Goal: Task Accomplishment & Management: Use online tool/utility

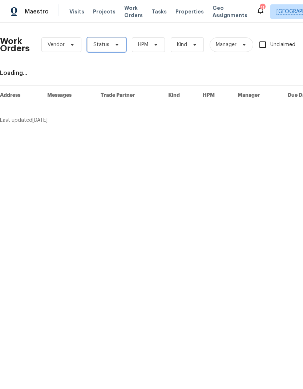
click at [116, 45] on icon at bounding box center [117, 45] width 3 height 2
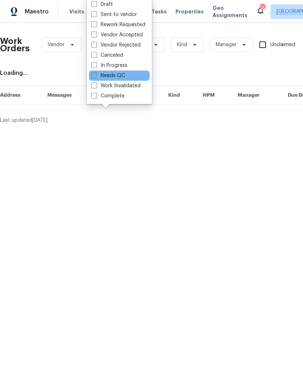
click at [95, 76] on span at bounding box center [94, 75] width 6 height 6
click at [95, 76] on input "Needs QC" at bounding box center [93, 74] width 5 height 5
checkbox input "true"
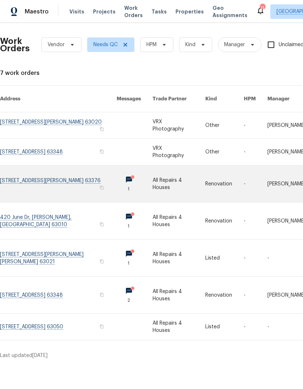
click at [226, 173] on link at bounding box center [224, 183] width 39 height 37
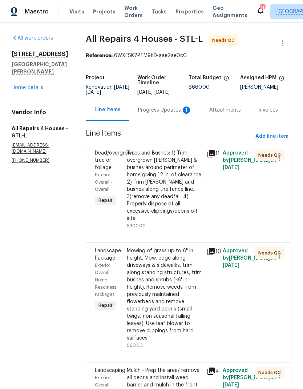
click at [171, 180] on div "Trees and Bushes: 1) Trim overgrown hedges & bushes around perimeter of home gi…" at bounding box center [165, 185] width 76 height 73
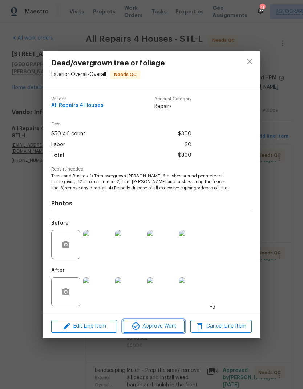
click at [167, 328] on span "Approve Work" at bounding box center [153, 326] width 57 height 9
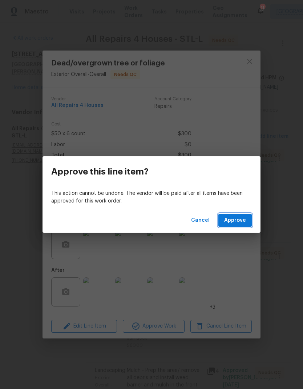
click at [242, 221] on span "Approve" at bounding box center [235, 220] width 22 height 9
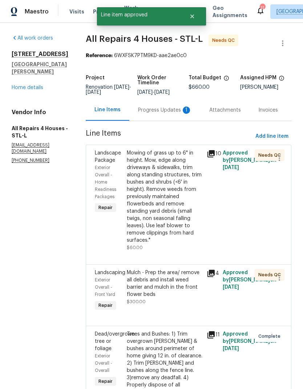
click at [172, 203] on div "Mowing of grass up to 6" in height. Mow, edge along driveways & sidewalks, trim…" at bounding box center [165, 196] width 76 height 95
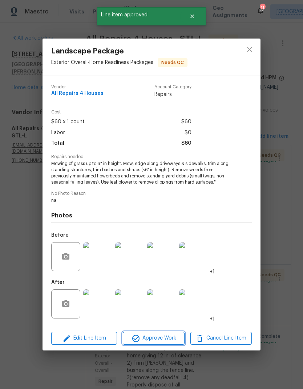
click at [176, 338] on span "Approve Work" at bounding box center [153, 338] width 57 height 9
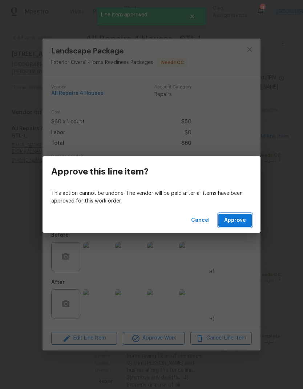
click at [238, 225] on button "Approve" at bounding box center [234, 220] width 33 height 13
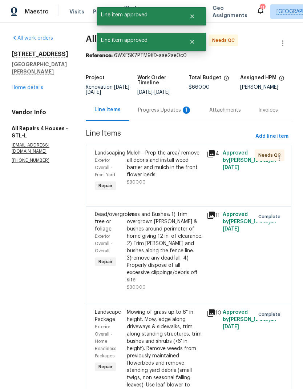
click at [181, 169] on div "Mulch - Prep the area/ remove all debris and install weed barrier and mulch in …" at bounding box center [165, 163] width 76 height 29
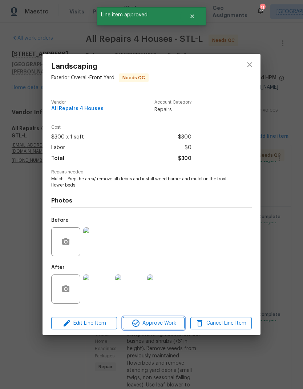
click at [176, 324] on span "Approve Work" at bounding box center [153, 323] width 57 height 9
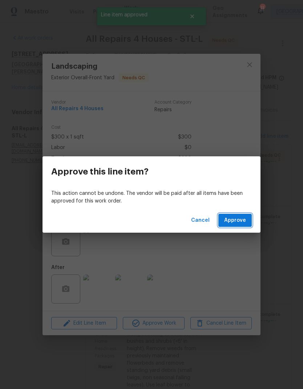
click at [241, 221] on span "Approve" at bounding box center [235, 220] width 22 height 9
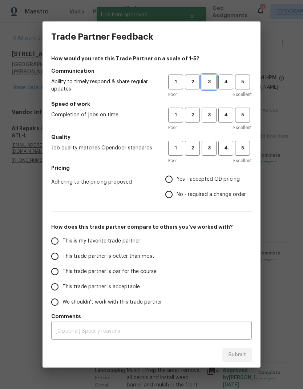
click at [208, 80] on span "3" at bounding box center [208, 82] width 13 height 8
click at [210, 114] on span "3" at bounding box center [208, 115] width 13 height 8
click at [210, 149] on span "3" at bounding box center [208, 148] width 13 height 8
click at [175, 178] on input "Yes - accepted OD pricing" at bounding box center [168, 179] width 15 height 15
radio input "true"
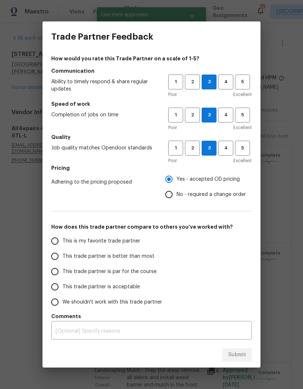
click at [55, 258] on input "This trade partner is better than most" at bounding box center [54, 256] width 15 height 15
click at [243, 351] on span "Submit" at bounding box center [237, 354] width 18 height 9
radio input "true"
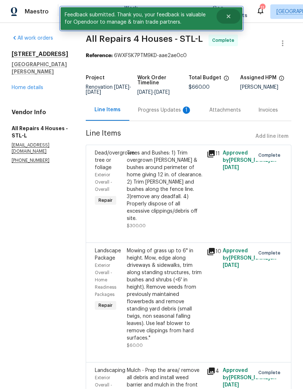
click at [226, 17] on icon "Close" at bounding box center [229, 16] width 6 height 6
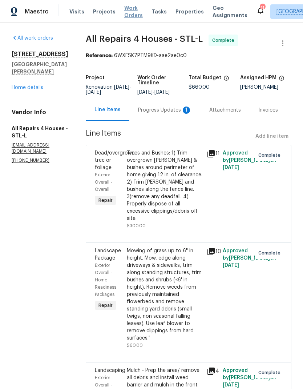
click at [131, 11] on span "Work Orders" at bounding box center [133, 11] width 19 height 15
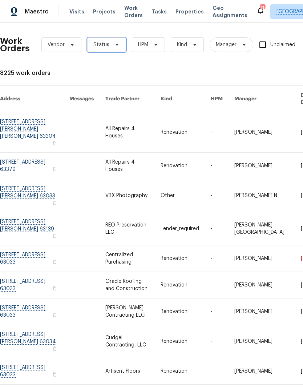
click at [117, 45] on icon at bounding box center [117, 45] width 6 height 6
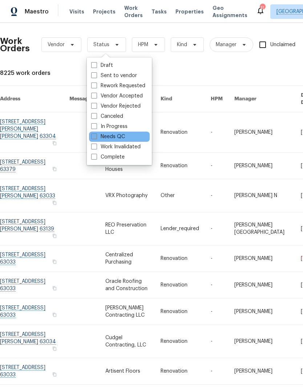
click at [97, 135] on label "Needs QC" at bounding box center [108, 136] width 34 height 7
click at [96, 135] on input "Needs QC" at bounding box center [93, 135] width 5 height 5
checkbox input "true"
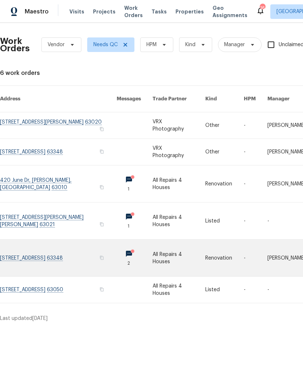
click at [49, 245] on link at bounding box center [58, 258] width 117 height 37
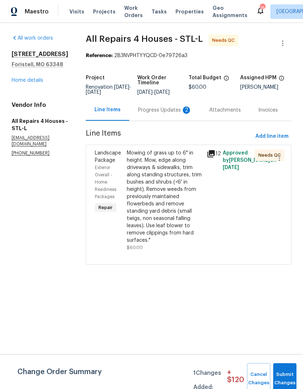
click at [171, 112] on div "Progress Updates 2" at bounding box center [165, 110] width 54 height 7
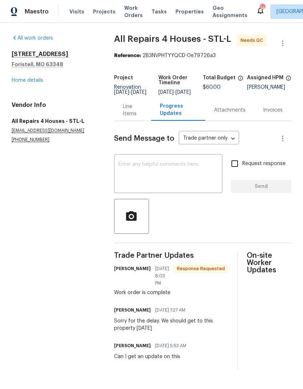
click at [124, 114] on div "Line Items" at bounding box center [133, 110] width 20 height 15
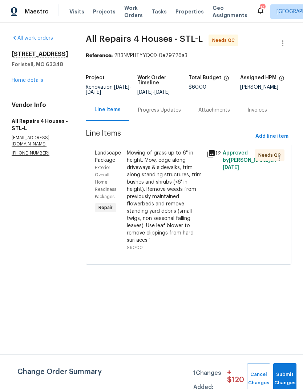
click at [172, 177] on div "Mowing of grass up to 6" in height. Mow, edge along driveways & sidewalks, trim…" at bounding box center [165, 196] width 76 height 95
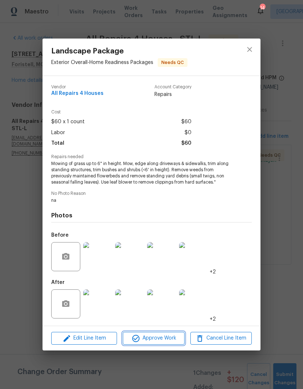
click at [172, 339] on span "Approve Work" at bounding box center [153, 338] width 57 height 9
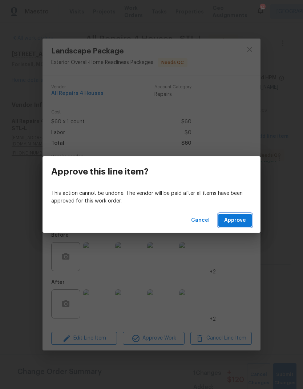
click at [235, 221] on span "Approve" at bounding box center [235, 220] width 22 height 9
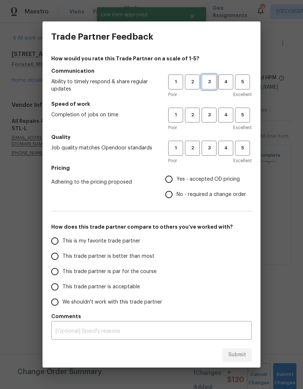
click at [208, 81] on span "3" at bounding box center [208, 82] width 13 height 8
click at [208, 113] on span "3" at bounding box center [208, 115] width 13 height 8
click at [212, 151] on span "3" at bounding box center [208, 148] width 13 height 8
click at [173, 182] on input "Yes - accepted OD pricing" at bounding box center [168, 179] width 15 height 15
radio input "true"
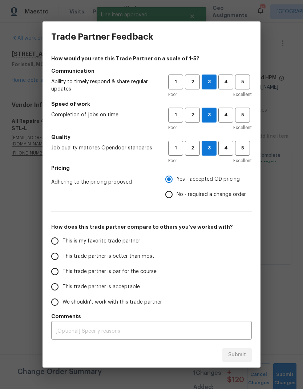
click at [60, 259] on input "This trade partner is better than most" at bounding box center [54, 256] width 15 height 15
click at [243, 353] on span "Submit" at bounding box center [237, 354] width 18 height 9
radio input "true"
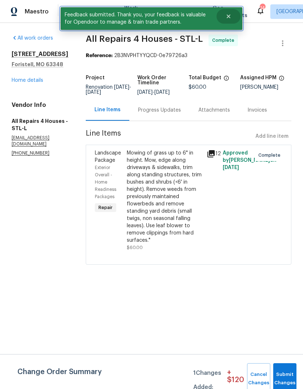
click at [229, 18] on icon "Close" at bounding box center [229, 16] width 6 height 6
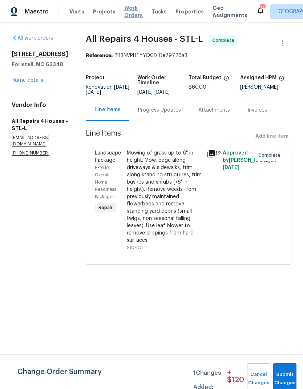
click at [127, 10] on span "Work Orders" at bounding box center [133, 11] width 19 height 15
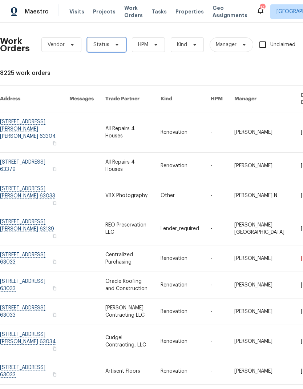
click at [115, 42] on icon at bounding box center [117, 45] width 6 height 6
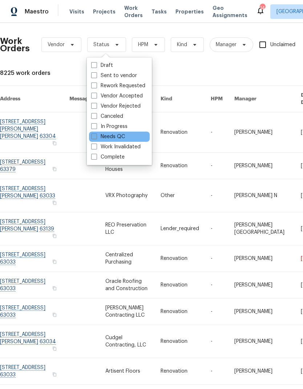
click at [99, 137] on label "Needs QC" at bounding box center [108, 136] width 34 height 7
click at [96, 137] on input "Needs QC" at bounding box center [93, 135] width 5 height 5
checkbox input "true"
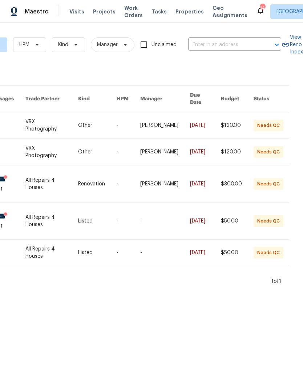
scroll to position [0, 129]
